Goal: Task Accomplishment & Management: Use online tool/utility

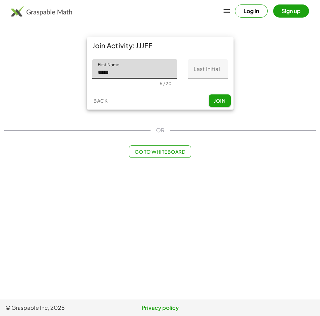
type input "*********"
click at [189, 72] on input "Last Initial" at bounding box center [208, 68] width 40 height 19
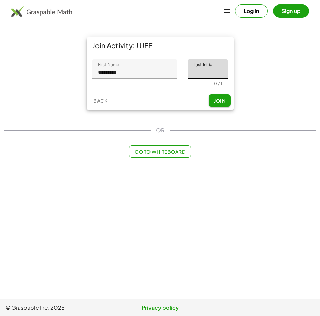
type input "*"
click at [217, 102] on span "Join" at bounding box center [219, 101] width 11 height 6
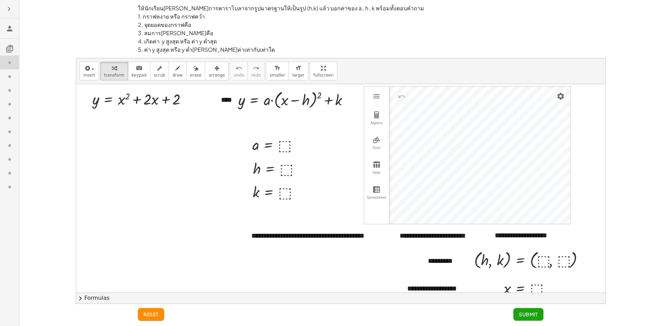
click at [10, 192] on div at bounding box center [9, 187] width 19 height 14
click at [3, 83] on div at bounding box center [9, 90] width 19 height 14
drag, startPoint x: 180, startPoint y: 102, endPoint x: 106, endPoint y: 110, distance: 73.8
click at [204, 99] on div at bounding box center [158, 98] width 150 height 20
click at [84, 301] on button "chevron_right Formulas" at bounding box center [340, 297] width 529 height 11
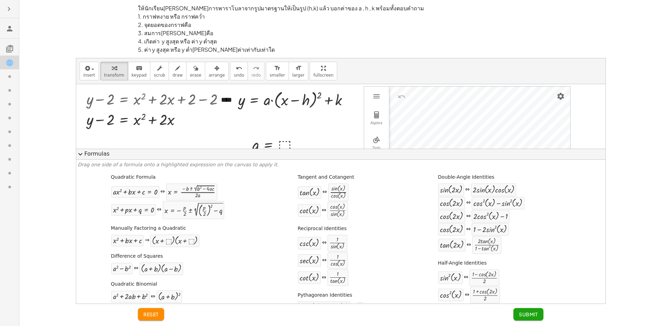
scroll to position [34, 0]
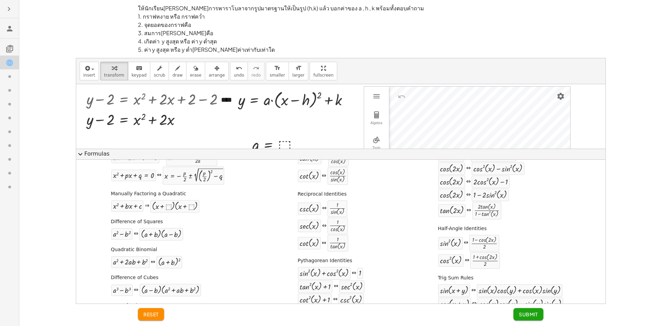
click at [88, 155] on button "expand_more Formulas" at bounding box center [340, 154] width 529 height 11
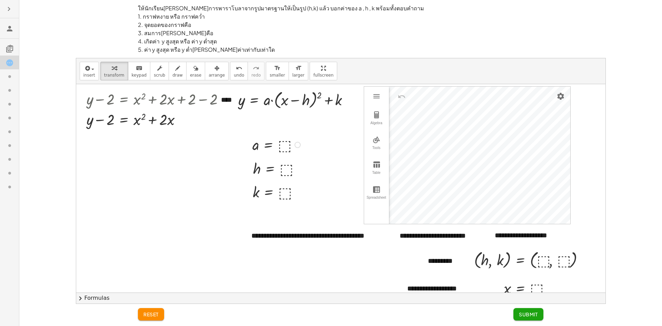
click at [290, 152] on div at bounding box center [277, 144] width 57 height 20
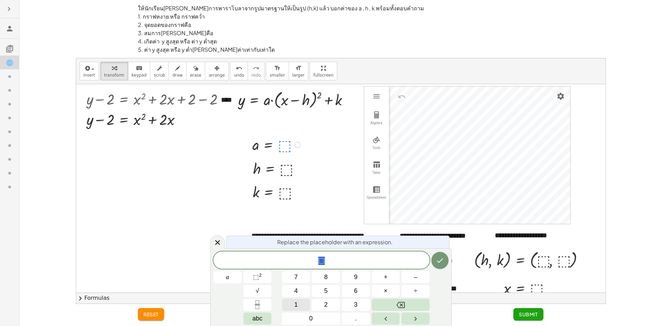
click at [299, 305] on button "1" at bounding box center [296, 305] width 28 height 12
click at [320, 257] on button "Done" at bounding box center [439, 260] width 17 height 17
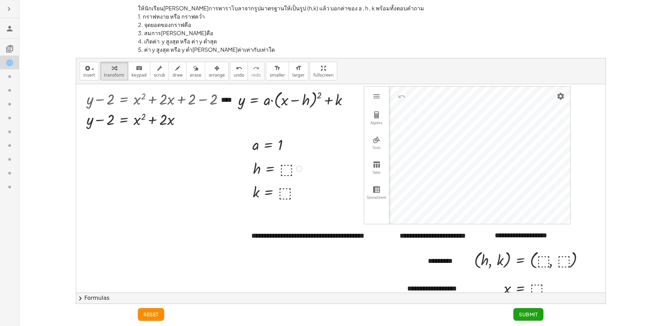
click at [298, 174] on div at bounding box center [279, 168] width 58 height 20
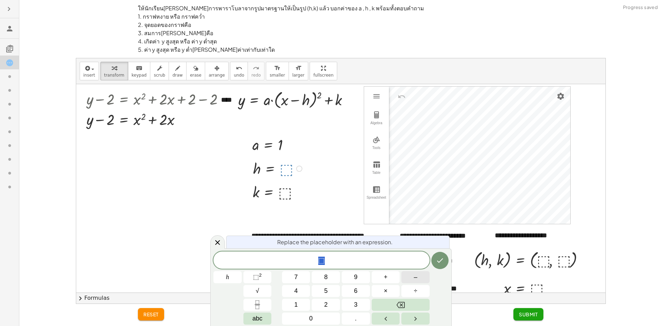
click at [320, 276] on button "–" at bounding box center [415, 277] width 28 height 12
click at [300, 308] on button "1" at bounding box center [296, 305] width 28 height 12
click at [320, 255] on button "Done" at bounding box center [439, 260] width 17 height 17
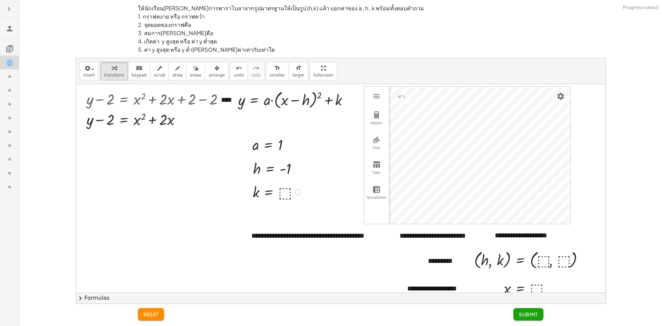
click at [286, 195] on div at bounding box center [277, 192] width 57 height 20
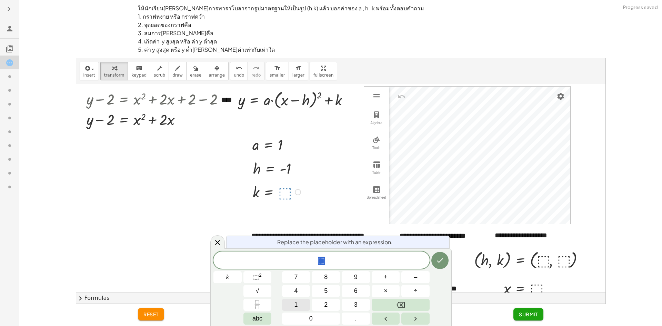
click at [297, 306] on span "1" at bounding box center [295, 304] width 3 height 9
click at [320, 264] on button "Done" at bounding box center [439, 260] width 17 height 17
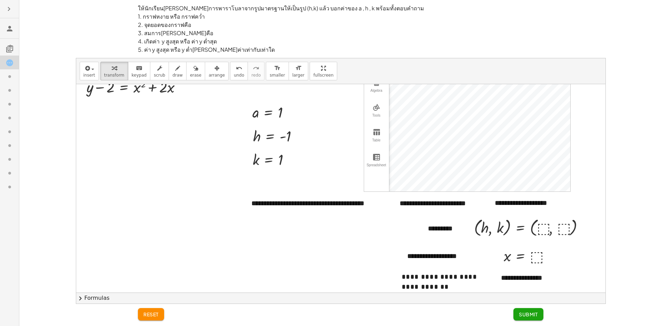
scroll to position [0, 0]
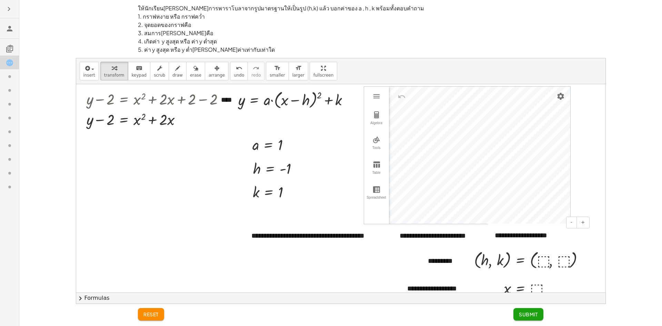
drag, startPoint x: 556, startPoint y: 234, endPoint x: 572, endPoint y: 232, distance: 16.4
click at [320, 234] on div "**********" at bounding box center [539, 235] width 103 height 24
click at [320, 233] on div "**********" at bounding box center [539, 235] width 103 height 24
click at [320, 235] on div "**********" at bounding box center [539, 235] width 103 height 24
click at [320, 210] on div at bounding box center [340, 221] width 529 height 274
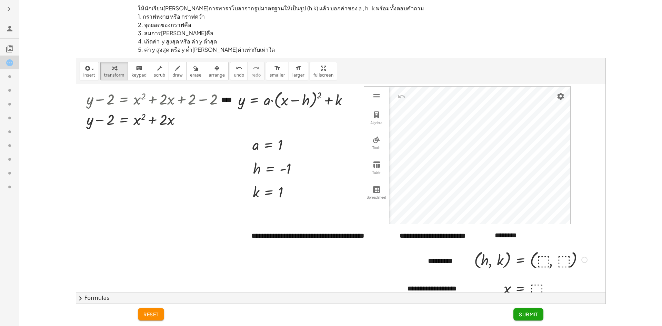
click at [320, 259] on div at bounding box center [532, 259] width 122 height 22
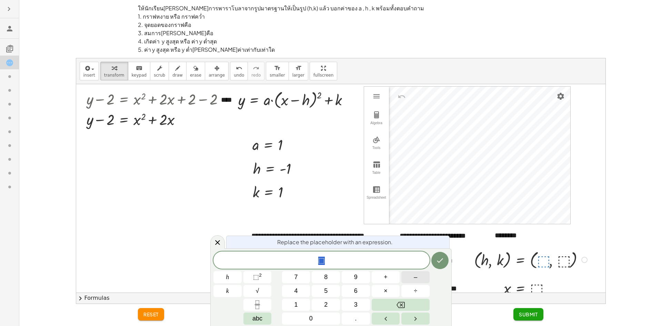
click at [320, 276] on button "–" at bounding box center [415, 277] width 28 height 12
click at [292, 305] on button "1" at bounding box center [296, 305] width 28 height 12
click at [320, 257] on button "Done" at bounding box center [439, 260] width 17 height 17
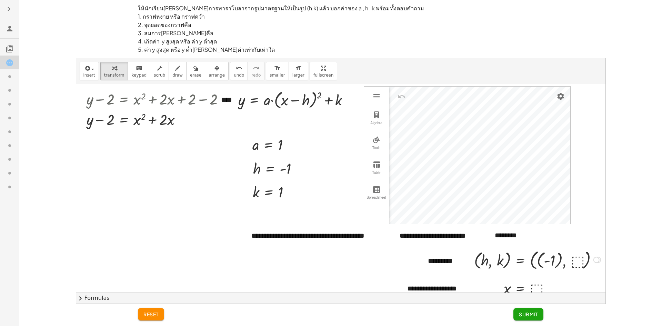
click at [320, 262] on div at bounding box center [539, 259] width 136 height 24
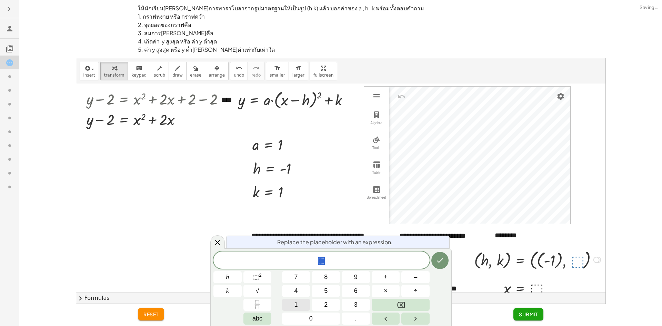
click at [288, 301] on button "1" at bounding box center [296, 305] width 28 height 12
click at [320, 257] on icon "Done" at bounding box center [440, 260] width 8 height 8
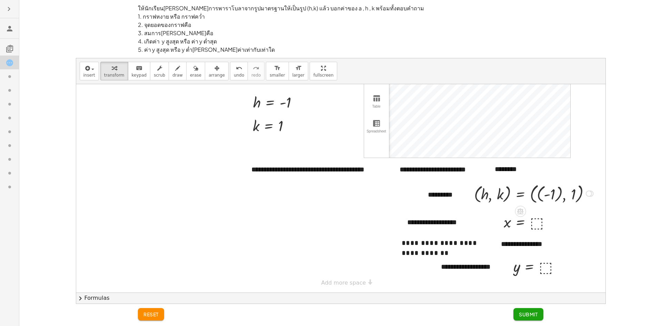
scroll to position [71, 0]
click at [320, 67] on div "**********" at bounding box center [340, 181] width 637 height 246
click at [320, 238] on div "**********" at bounding box center [545, 244] width 103 height 24
click at [320, 262] on div at bounding box center [538, 266] width 57 height 20
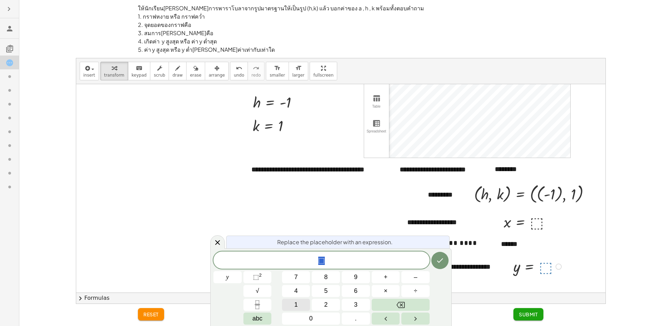
click at [303, 302] on button "1" at bounding box center [296, 305] width 28 height 12
click at [320, 260] on icon "Done" at bounding box center [440, 260] width 8 height 8
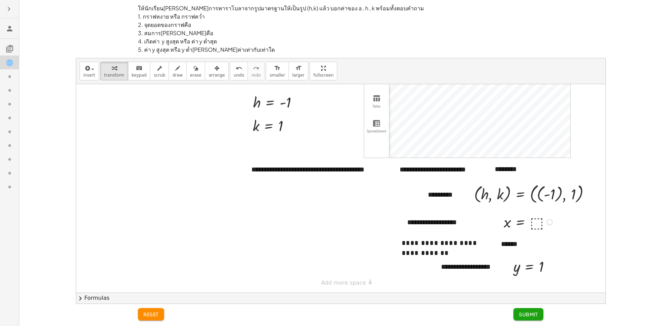
click at [320, 212] on div at bounding box center [529, 222] width 58 height 20
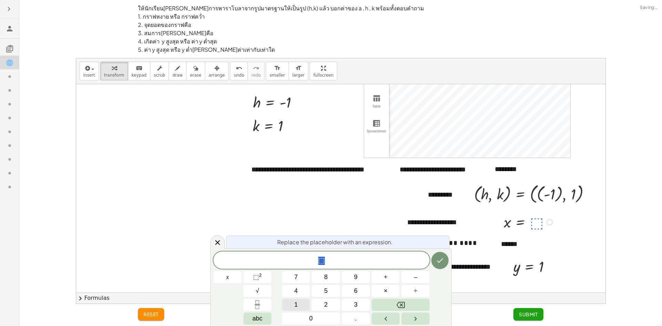
click at [288, 298] on div "* ⬚ x 7 8 9 + – 4 5 6 × ÷ ⬚ 2 √ abc 1 2 3 0 ." at bounding box center [330, 287] width 235 height 73
click at [320, 260] on button "Done" at bounding box center [439, 260] width 17 height 17
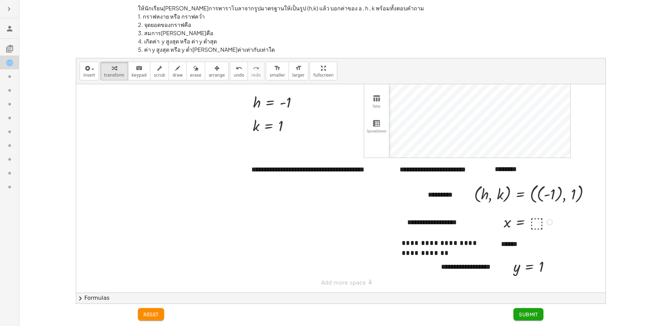
click at [320, 220] on div at bounding box center [529, 222] width 58 height 20
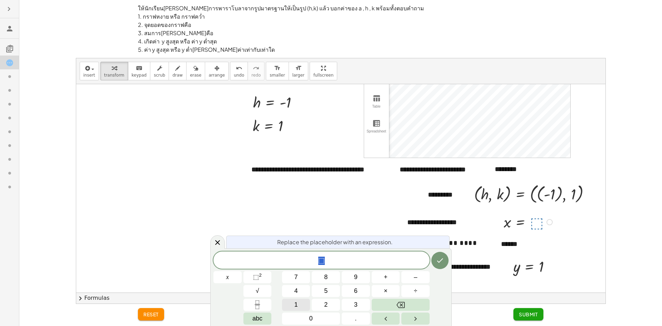
click at [302, 305] on button "1" at bounding box center [296, 305] width 28 height 12
click at [320, 259] on icon "Done" at bounding box center [440, 260] width 8 height 8
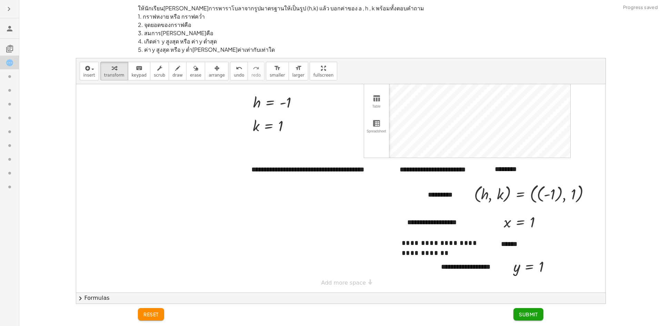
drag, startPoint x: 527, startPoint y: 321, endPoint x: 524, endPoint y: 306, distance: 15.1
click at [320, 308] on div "reset Submit" at bounding box center [341, 315] width 414 height 22
click at [320, 312] on span "Submit" at bounding box center [528, 314] width 19 height 6
